Goal: Find specific page/section: Find specific page/section

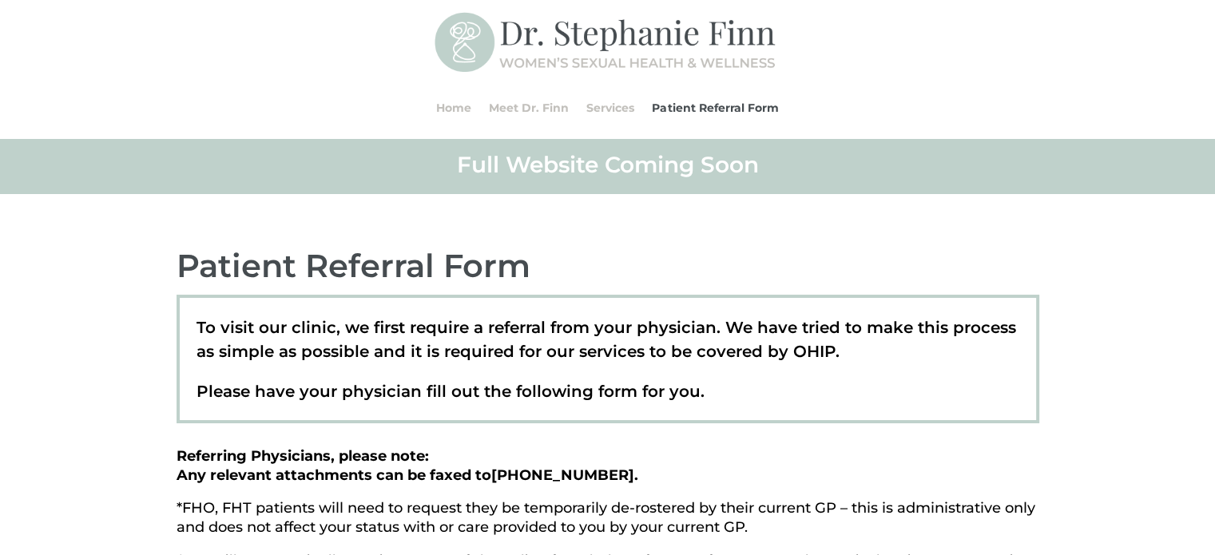
click at [524, 114] on link "Meet Dr. Finn" at bounding box center [529, 107] width 80 height 61
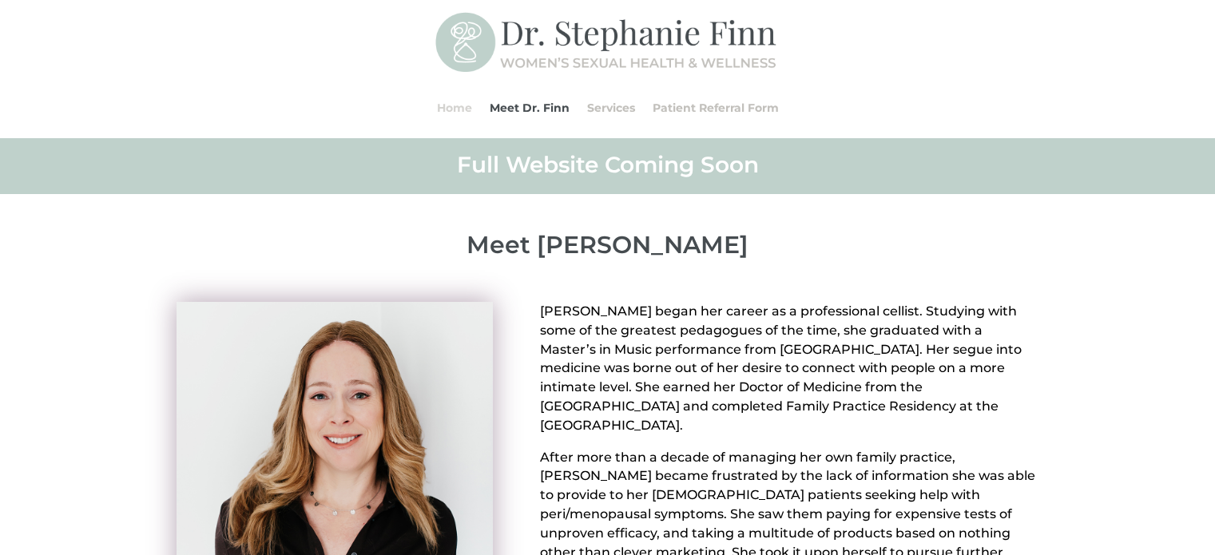
click at [456, 108] on link "Home" at bounding box center [454, 107] width 35 height 61
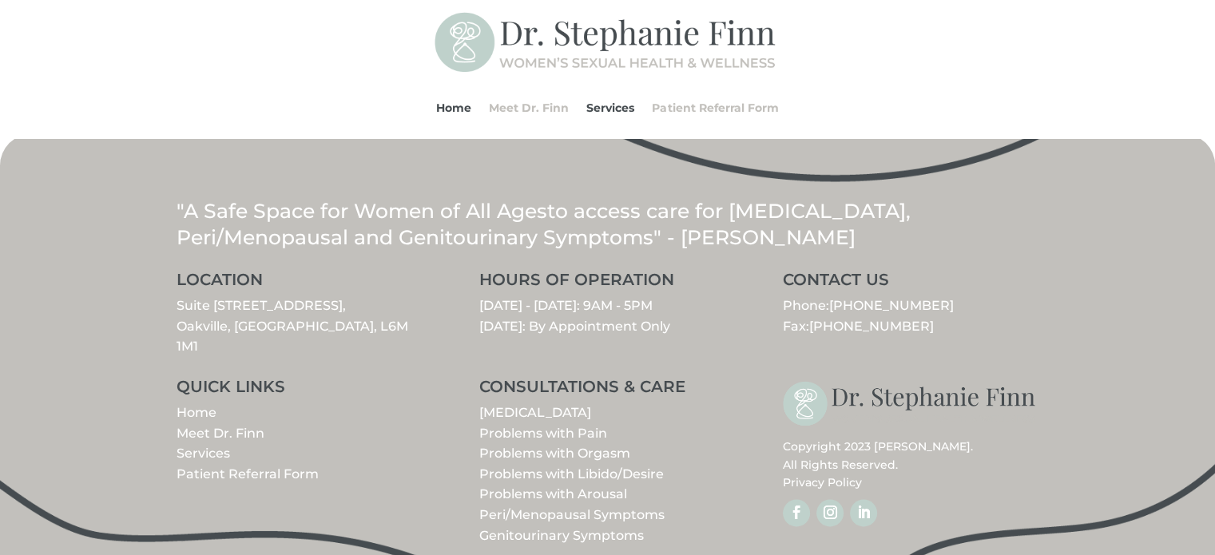
scroll to position [1932, 0]
